Goal: Information Seeking & Learning: Learn about a topic

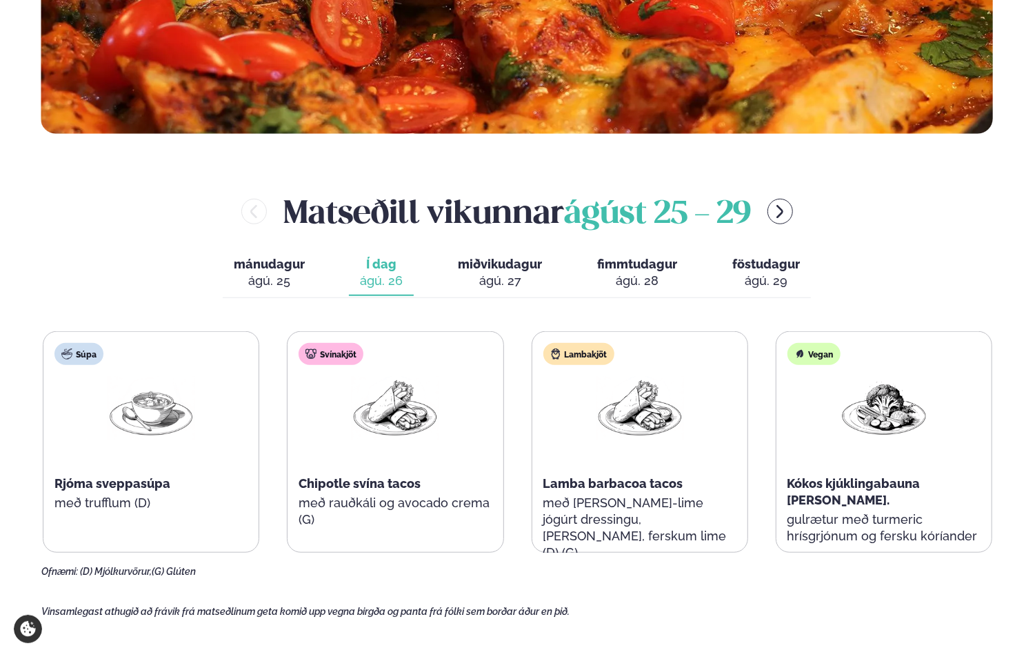
scroll to position [690, 0]
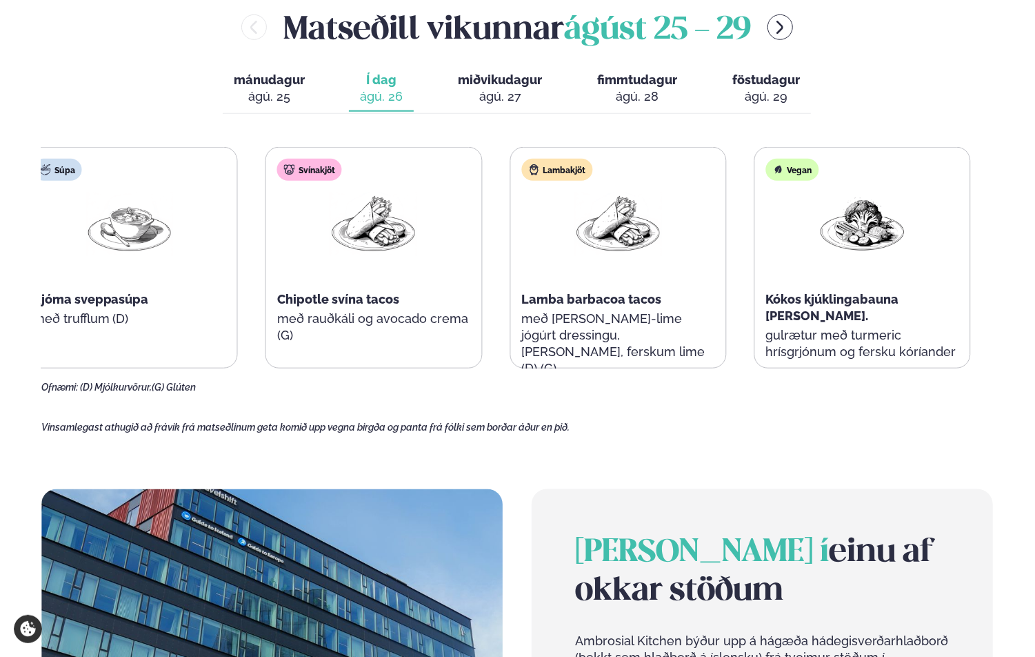
click at [434, 315] on div "Svínakjöt Chipotle svína tacos með rauðkáli og avocado crema (G)" at bounding box center [373, 258] width 215 height 221
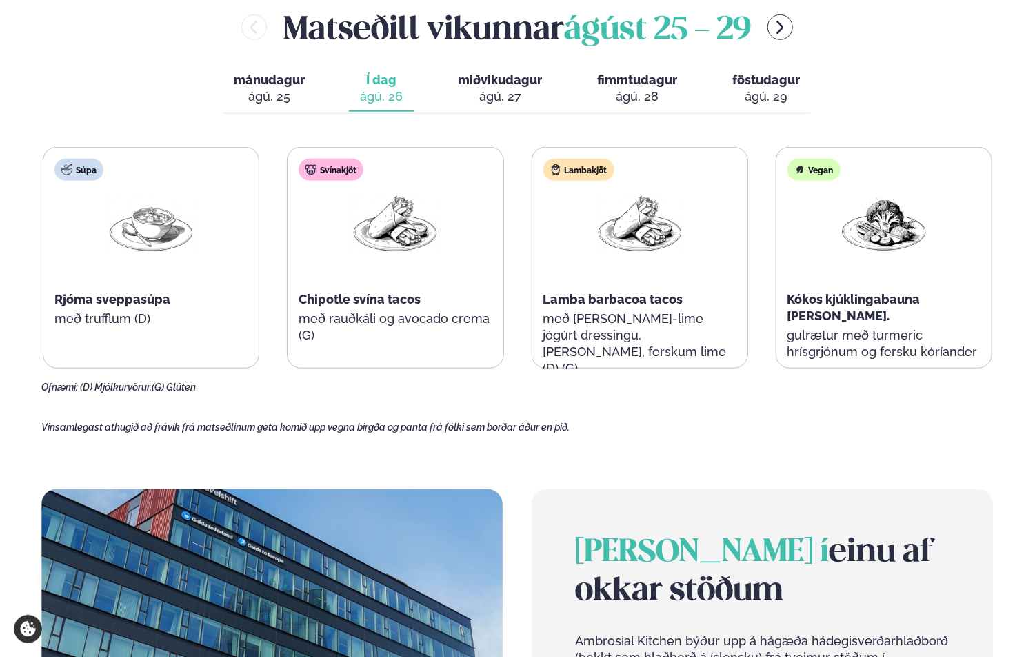
click at [499, 85] on span "miðvikudagur" at bounding box center [500, 79] width 84 height 14
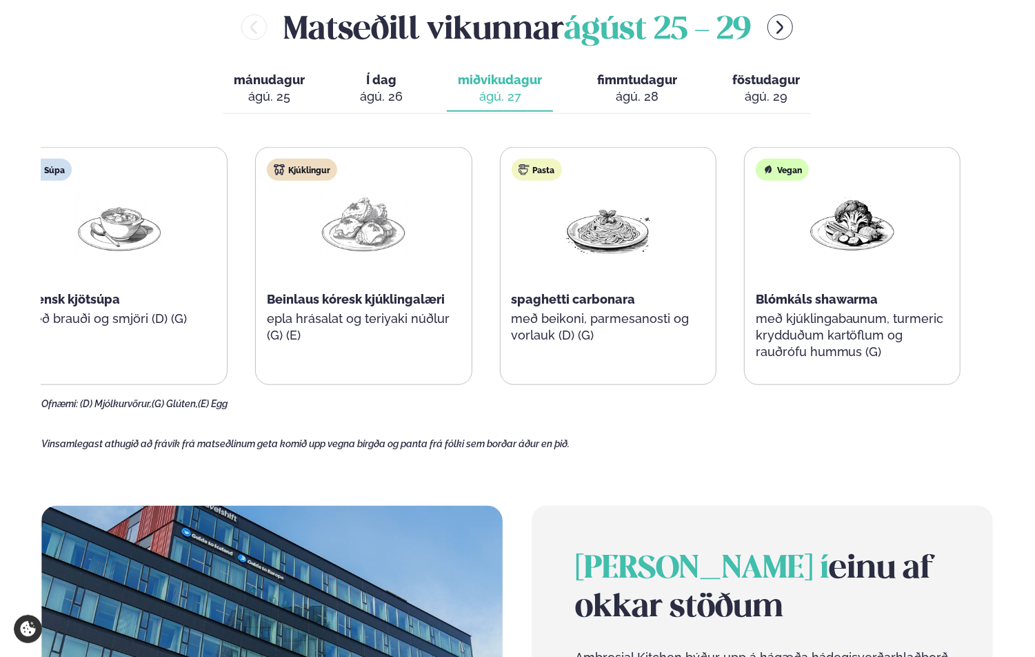
click at [583, 306] on div "spaghetti carbonara" at bounding box center [608, 299] width 193 height 17
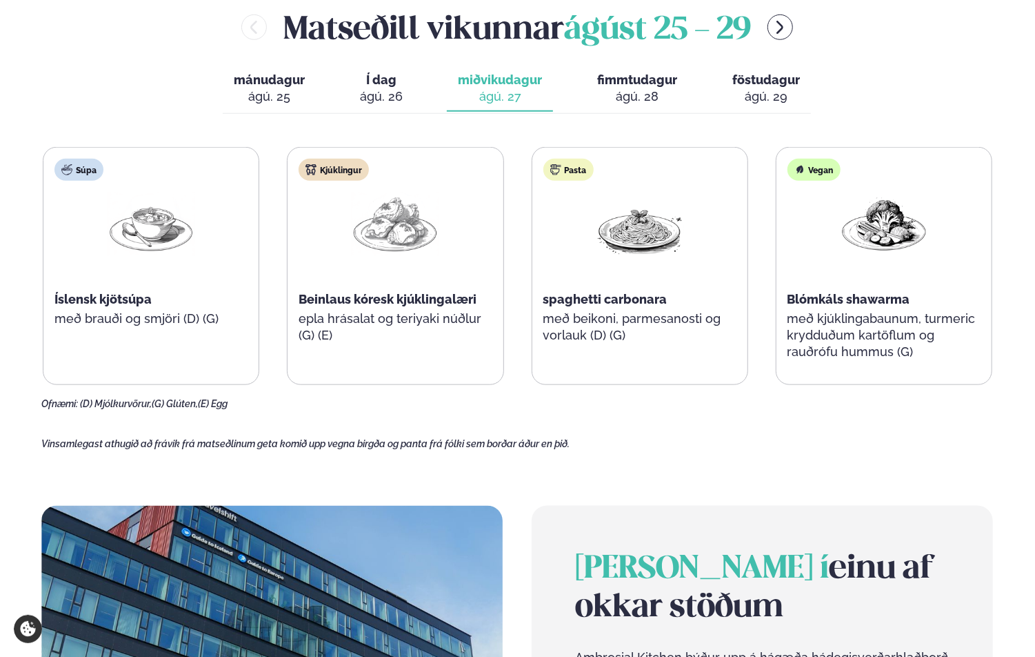
click at [634, 88] on div "ágú. 28" at bounding box center [637, 96] width 80 height 17
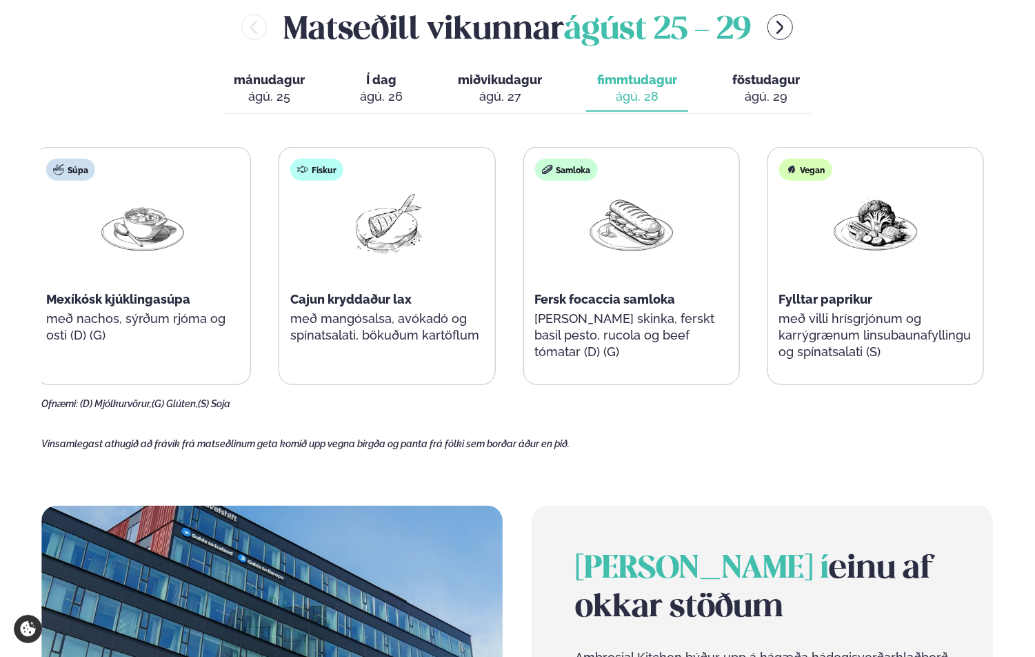
click at [644, 311] on p "[PERSON_NAME] skinka, ferskt basil pesto, rucola og beef tómatar (D) (G)" at bounding box center [631, 335] width 193 height 50
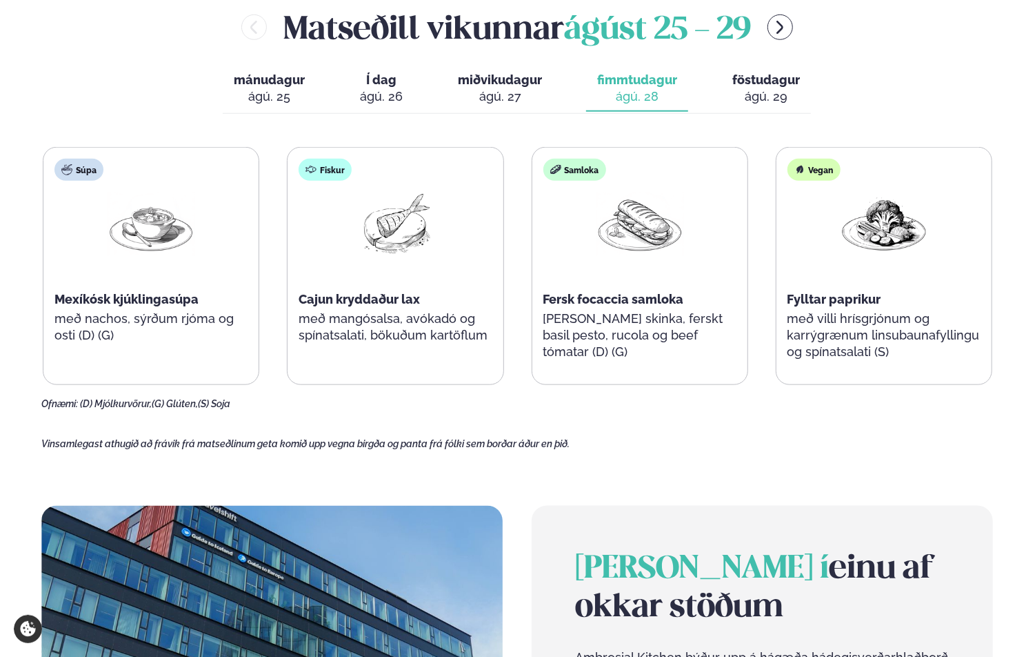
click at [388, 298] on span "Cajun kryddaður lax" at bounding box center [359, 299] width 121 height 14
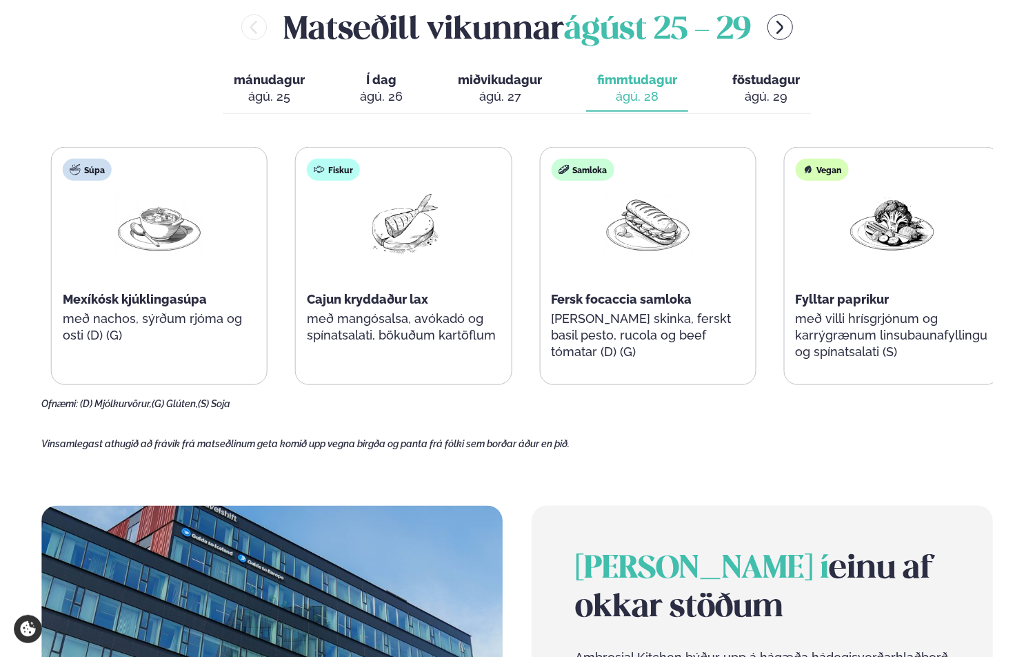
click at [417, 297] on span "Cajun kryddaður lax" at bounding box center [367, 299] width 121 height 14
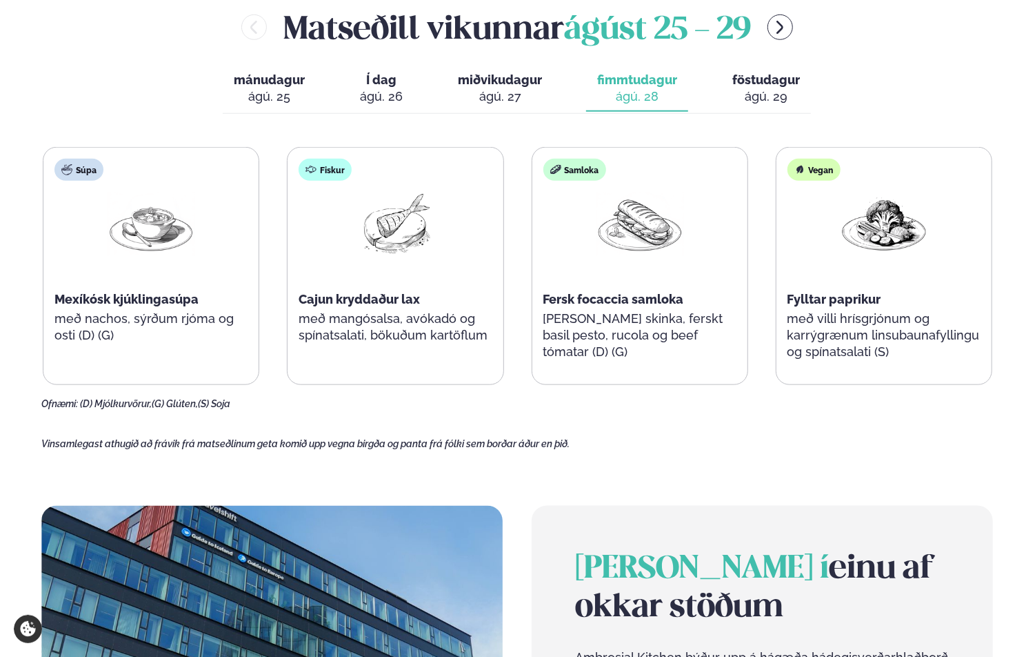
click at [365, 88] on div "ágú. 26" at bounding box center [381, 96] width 43 height 17
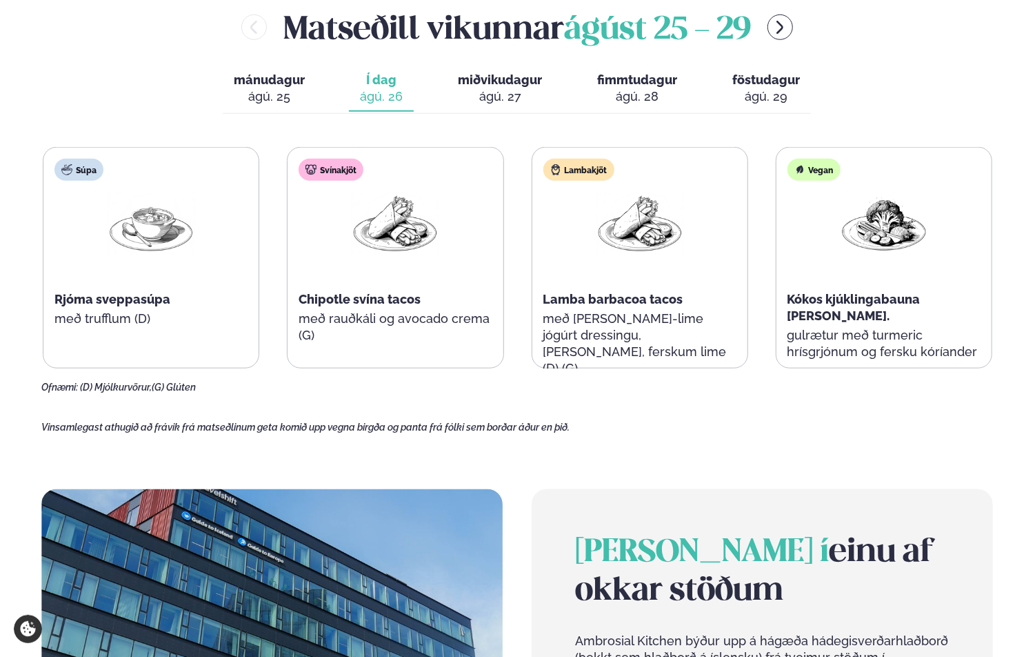
click at [755, 86] on span "föstudagur" at bounding box center [766, 79] width 68 height 14
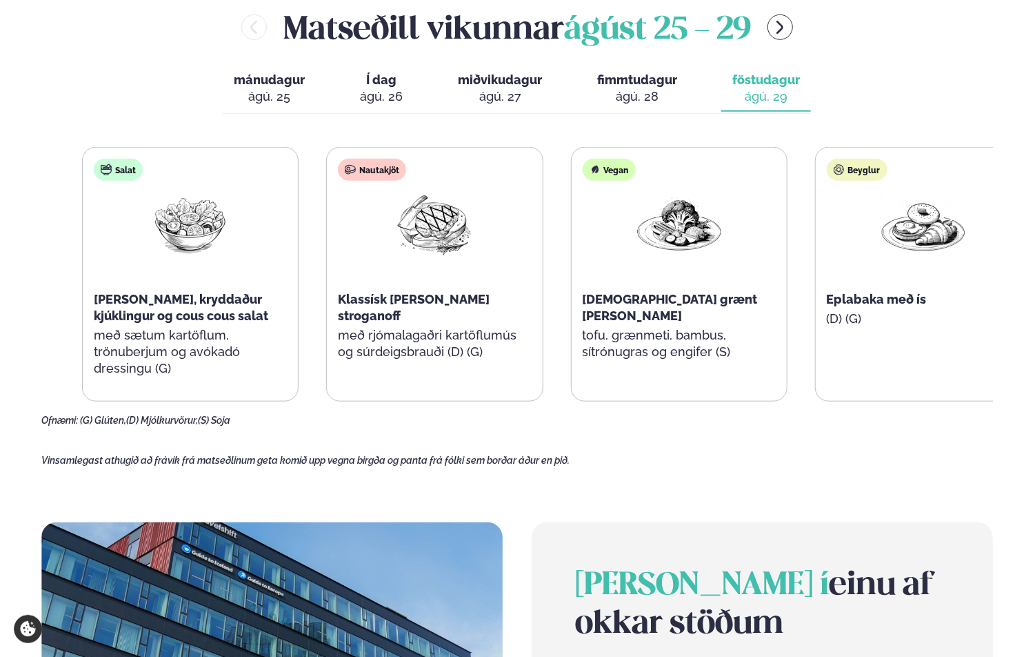
click at [875, 298] on span "Eplabaka með ís" at bounding box center [877, 299] width 100 height 14
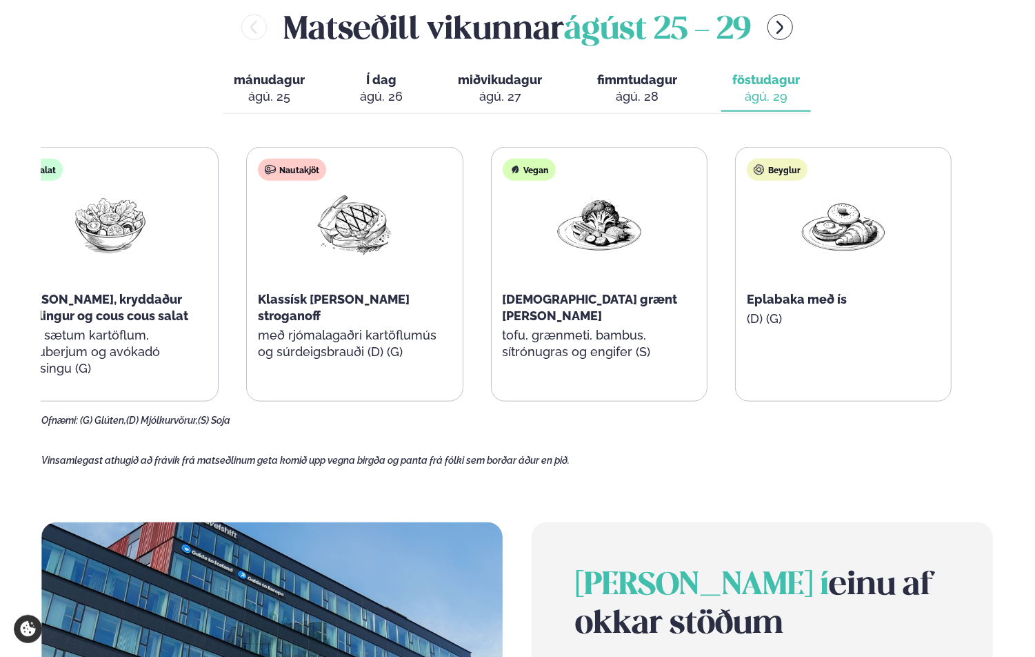
click at [780, 299] on div "Eplabaka með ís" at bounding box center [843, 299] width 193 height 17
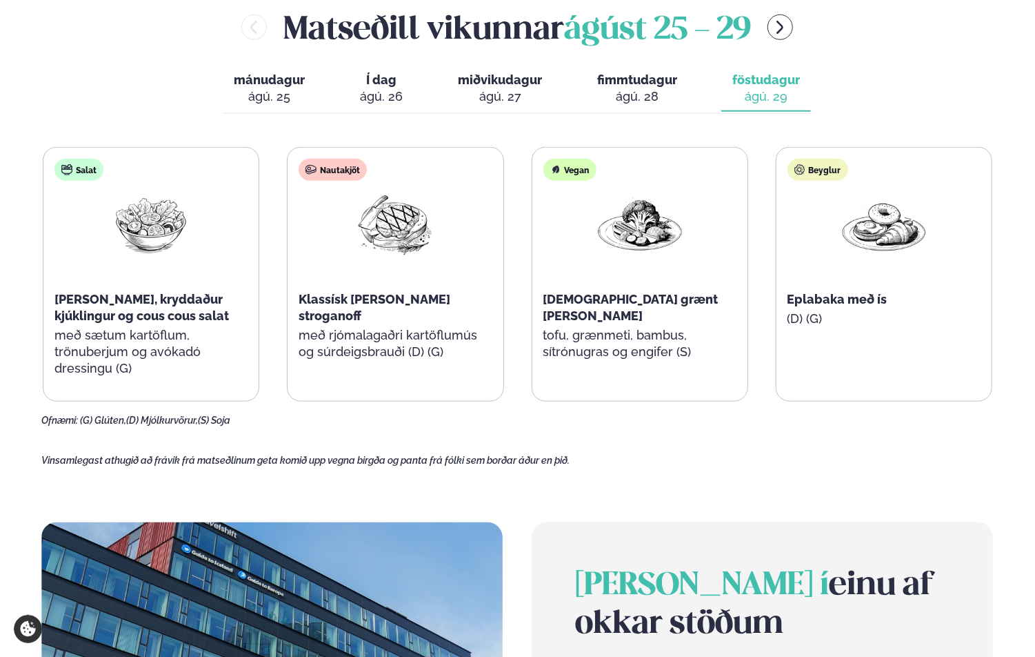
click at [398, 90] on div "ágú. 26" at bounding box center [381, 96] width 43 height 17
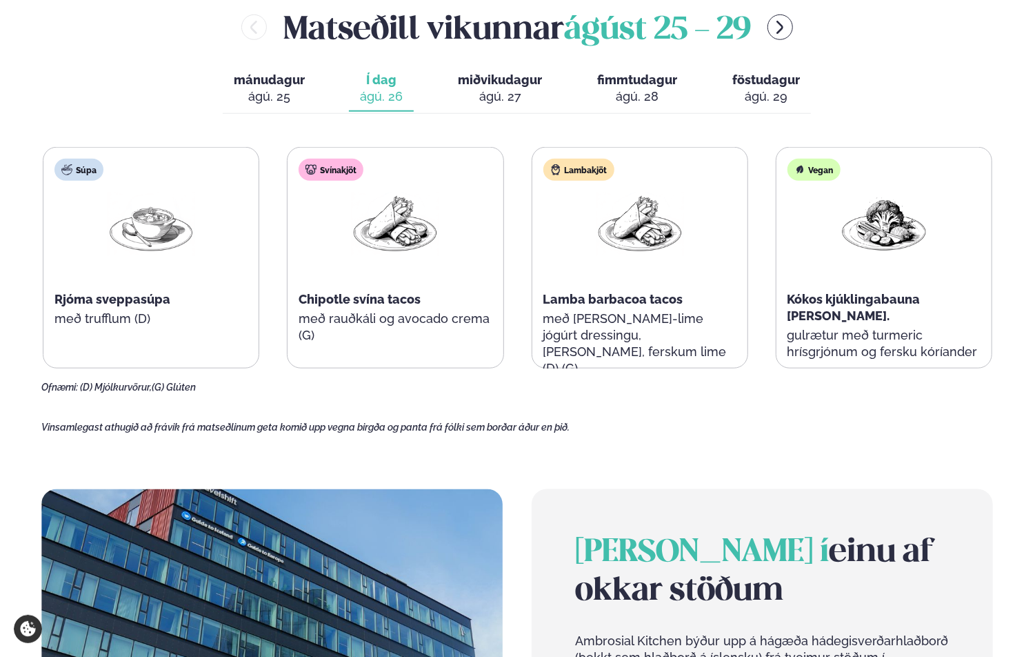
click at [648, 92] on div "ágú. 28" at bounding box center [637, 96] width 80 height 17
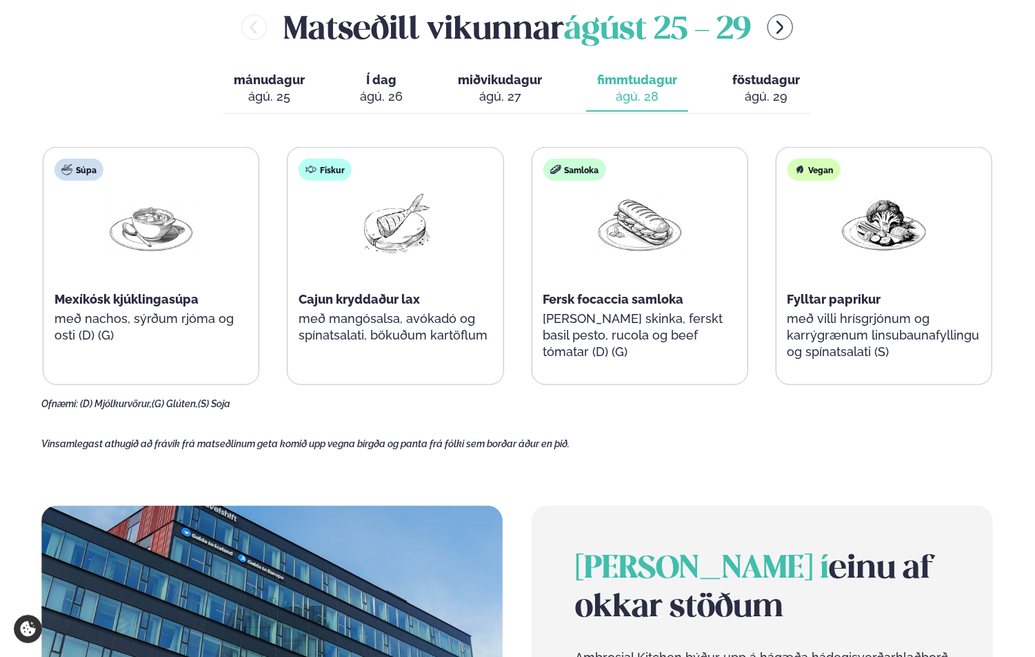
click at [580, 299] on span "Fersk focaccia samloka" at bounding box center [613, 299] width 141 height 14
click at [186, 296] on span "Mexíkósk kjúklingasúpa" at bounding box center [126, 299] width 144 height 14
click at [712, 287] on div "Samloka Fersk focaccia samloka [PERSON_NAME] skinka, ferskt basil pesto, rucola…" at bounding box center [639, 266] width 215 height 237
click at [292, 283] on div "Fiskur Cajun kryddaður lax með mangósalsa, avókadó og spínatsalati, bökuðum kar…" at bounding box center [395, 258] width 215 height 221
click at [647, 268] on div at bounding box center [640, 236] width 88 height 88
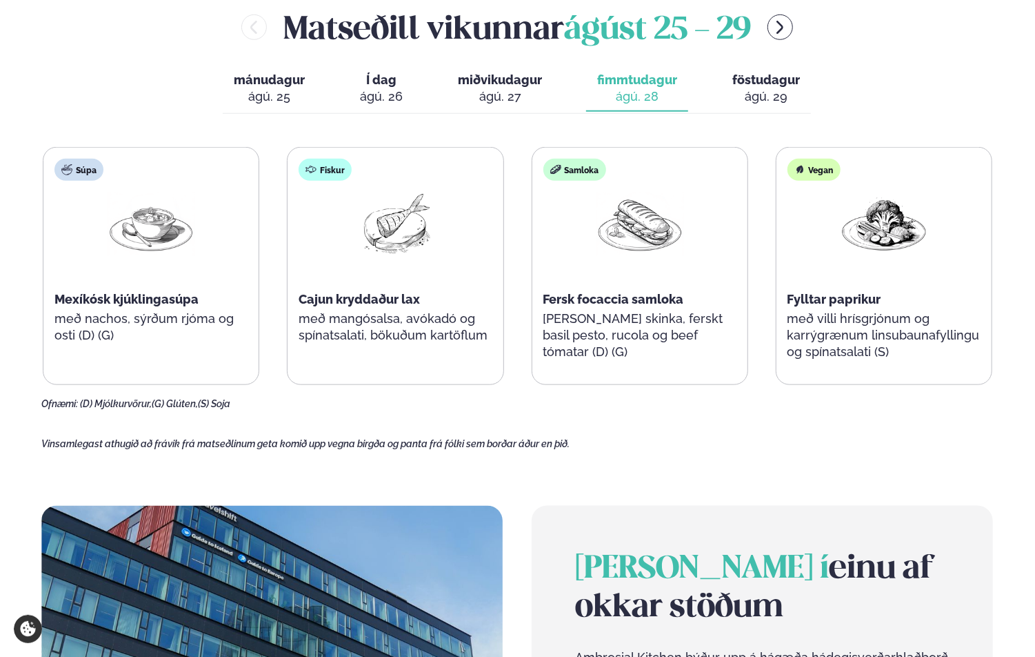
click at [263, 266] on div "Súpa Mexíkósk kjúklingasúpa með nachos, sýrðum rjóma og osti (D) (G) Fiskur Caj…" at bounding box center [517, 266] width 949 height 238
